Goal: Task Accomplishment & Management: Manage account settings

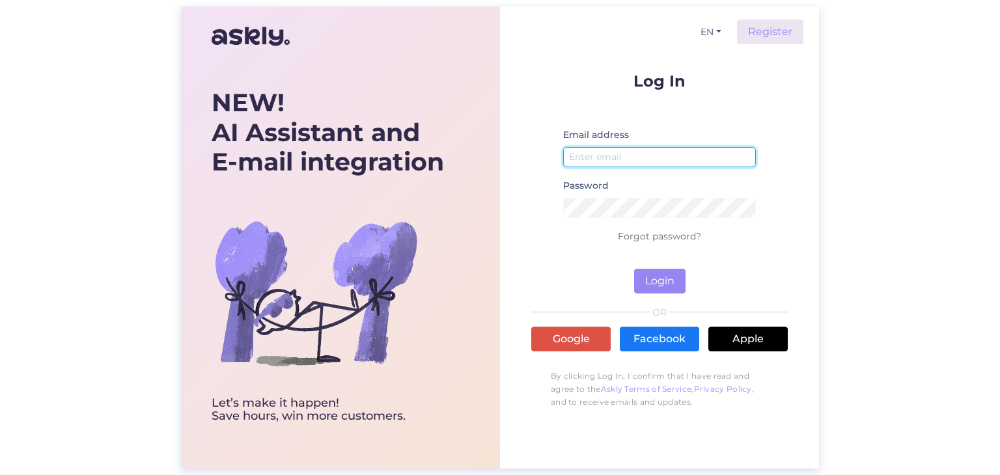
click at [640, 152] on input "email" at bounding box center [659, 157] width 193 height 20
click at [604, 157] on input "email" at bounding box center [659, 157] width 193 height 20
paste input "[EMAIL_ADDRESS][DOMAIN_NAME]"
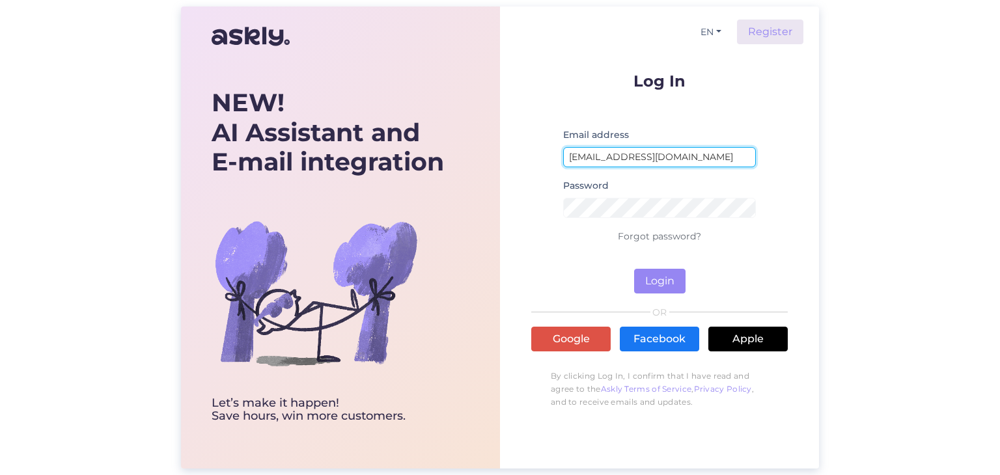
type input "[EMAIL_ADDRESS][DOMAIN_NAME]"
drag, startPoint x: 570, startPoint y: 249, endPoint x: 608, endPoint y: 247, distance: 37.8
click at [570, 249] on form "Log In Email address [EMAIL_ADDRESS][DOMAIN_NAME] Password Forgot password? Log…" at bounding box center [659, 183] width 257 height 221
click at [644, 236] on link "Forgot password?" at bounding box center [659, 237] width 83 height 12
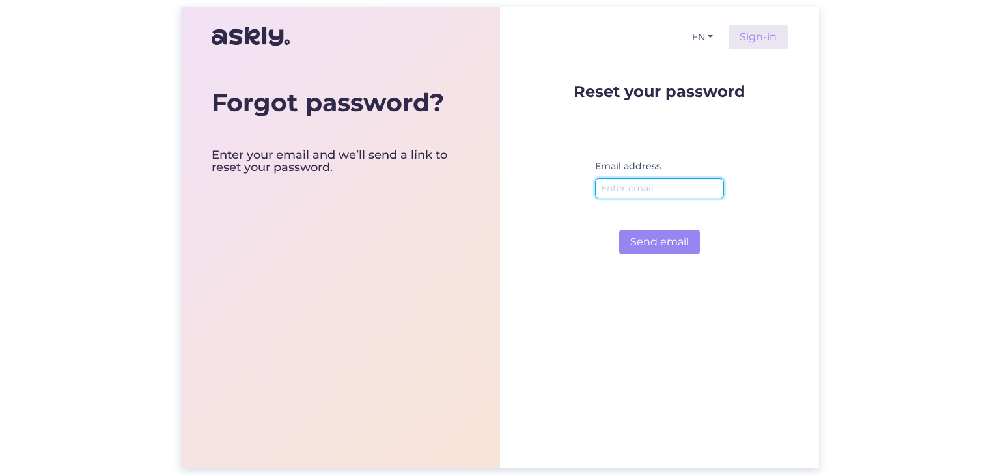
click at [651, 186] on input "email" at bounding box center [659, 188] width 129 height 20
paste input "[EMAIL_ADDRESS][DOMAIN_NAME]"
type input "[EMAIL_ADDRESS][DOMAIN_NAME]"
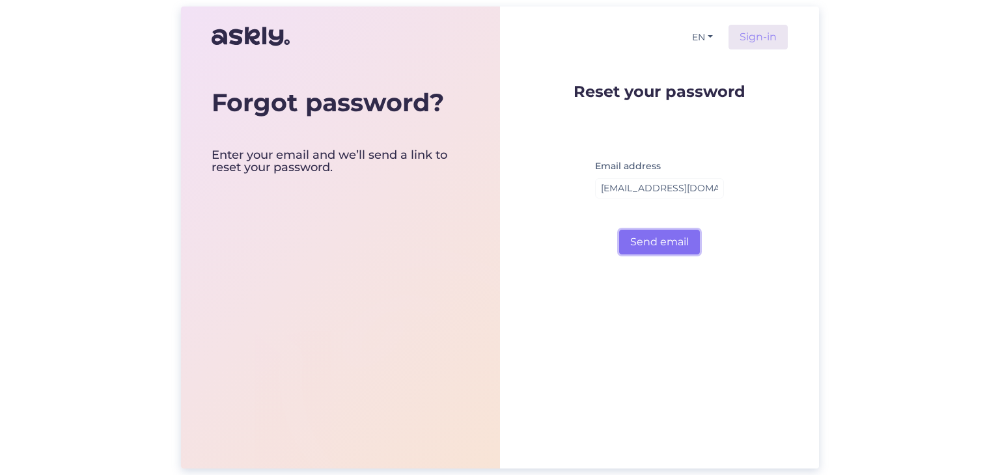
click at [648, 247] on button "Send email" at bounding box center [659, 242] width 81 height 25
